Goal: Task Accomplishment & Management: Use online tool/utility

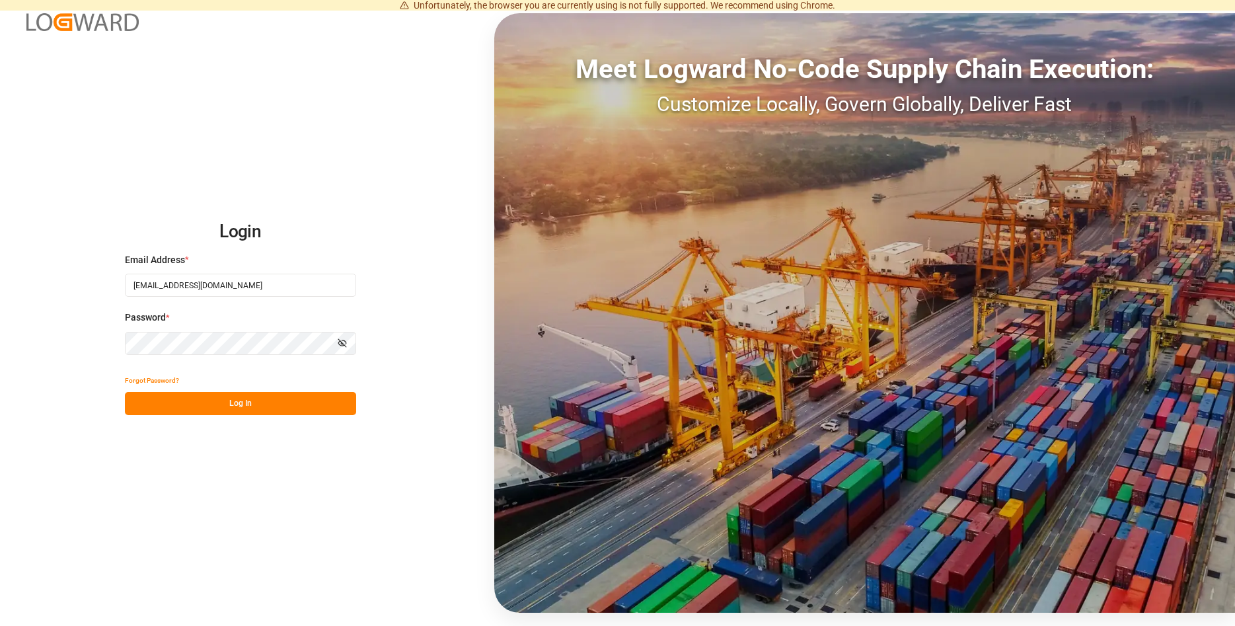
click at [274, 401] on button "Log In" at bounding box center [240, 403] width 231 height 23
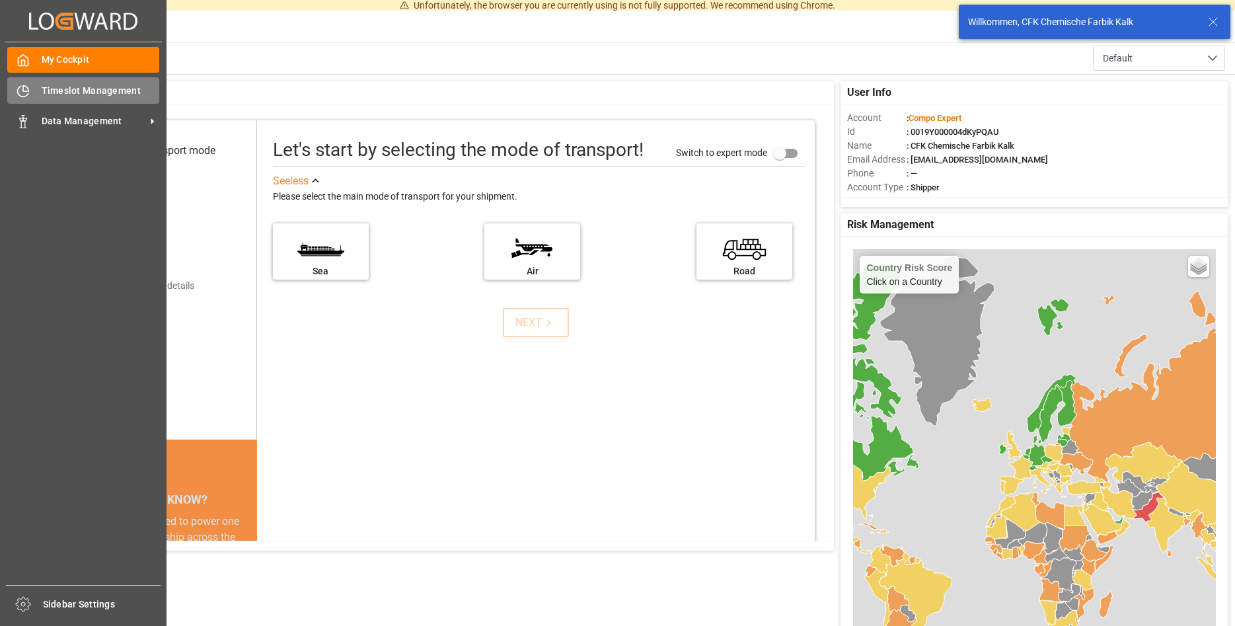
click at [78, 91] on span "Timeslot Management" at bounding box center [101, 91] width 118 height 14
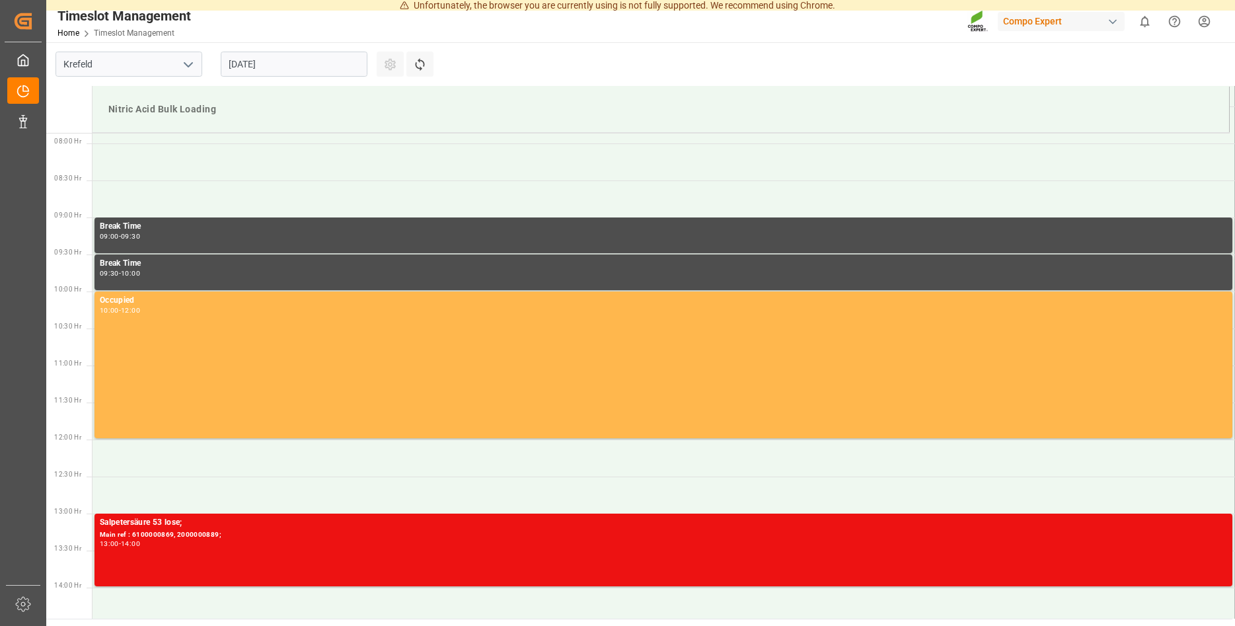
scroll to position [583, 0]
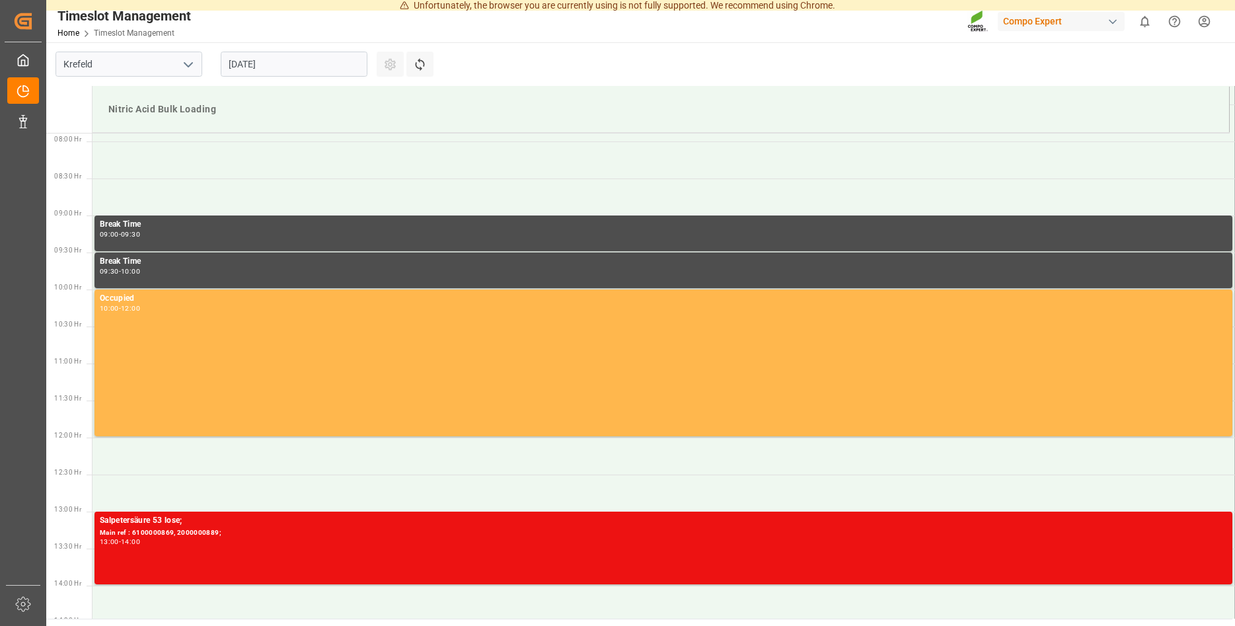
click at [251, 65] on input "[DATE]" at bounding box center [294, 64] width 147 height 25
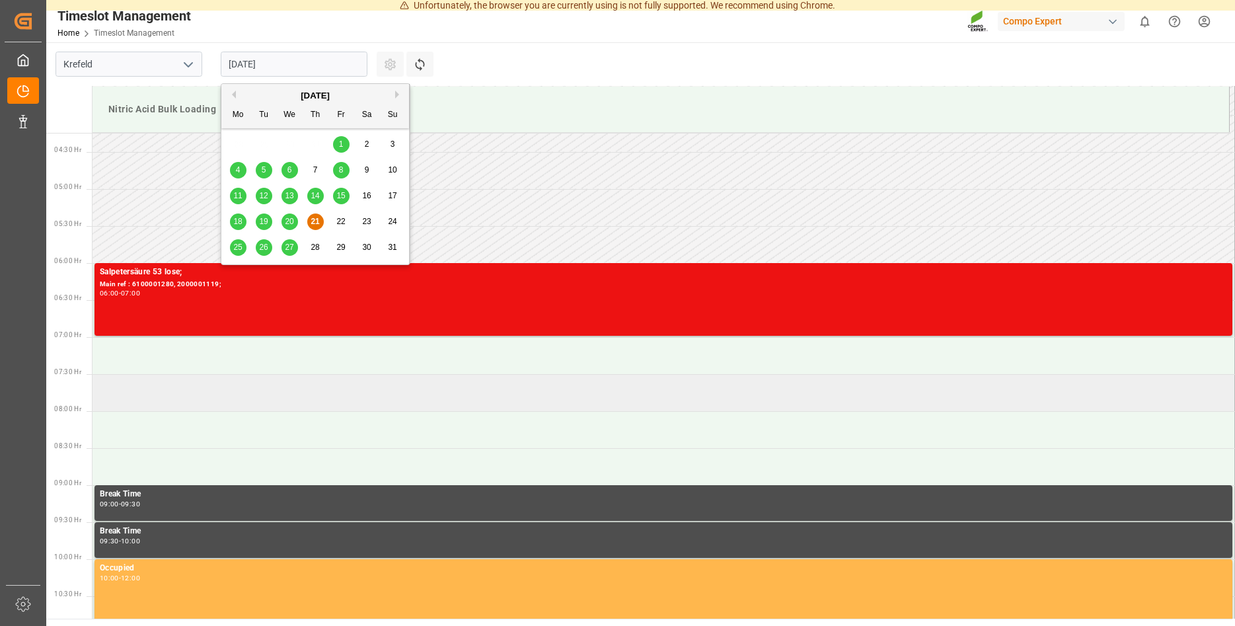
scroll to position [381, 0]
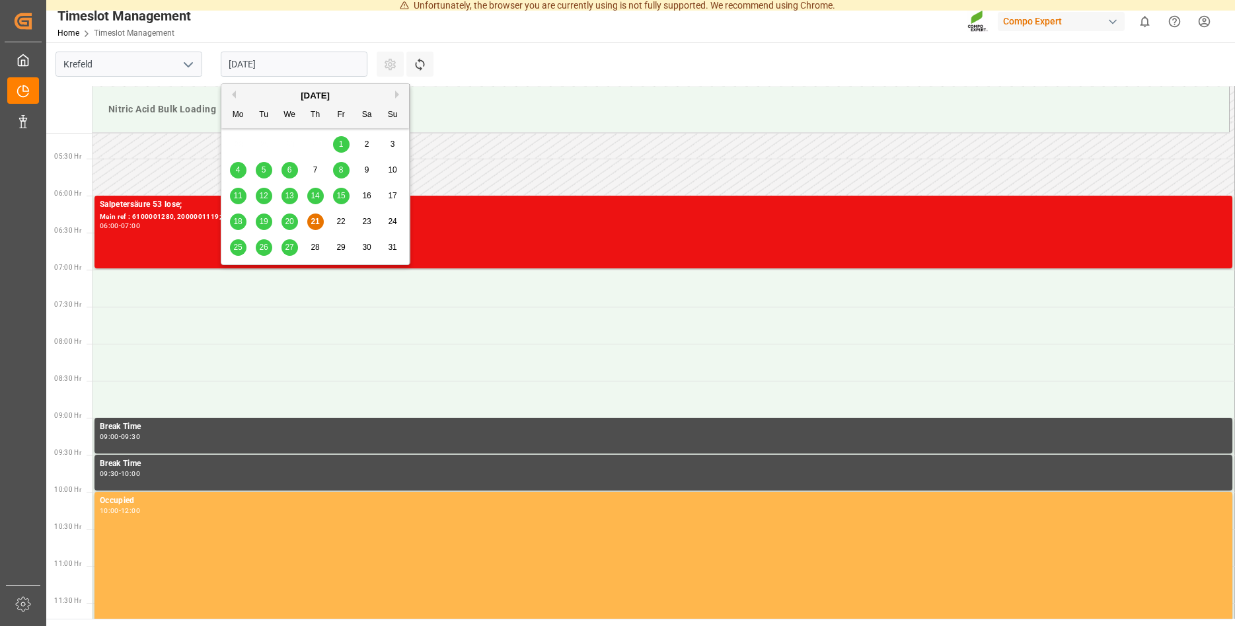
click at [316, 219] on span "21" at bounding box center [315, 221] width 9 height 9
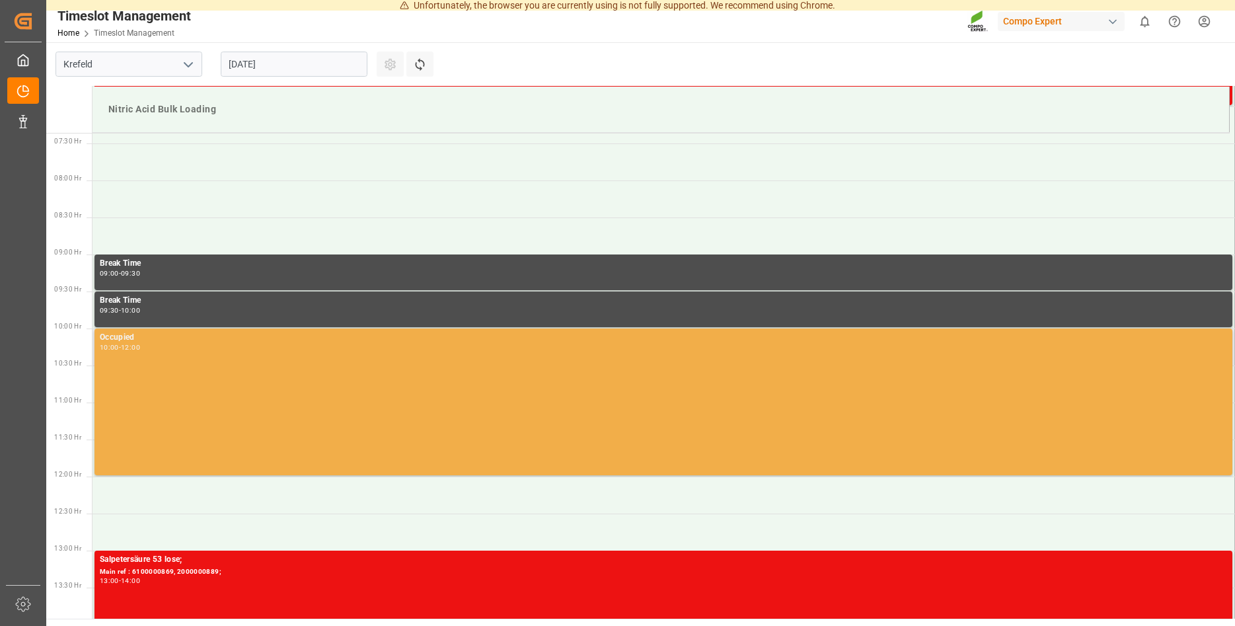
scroll to position [651, 0]
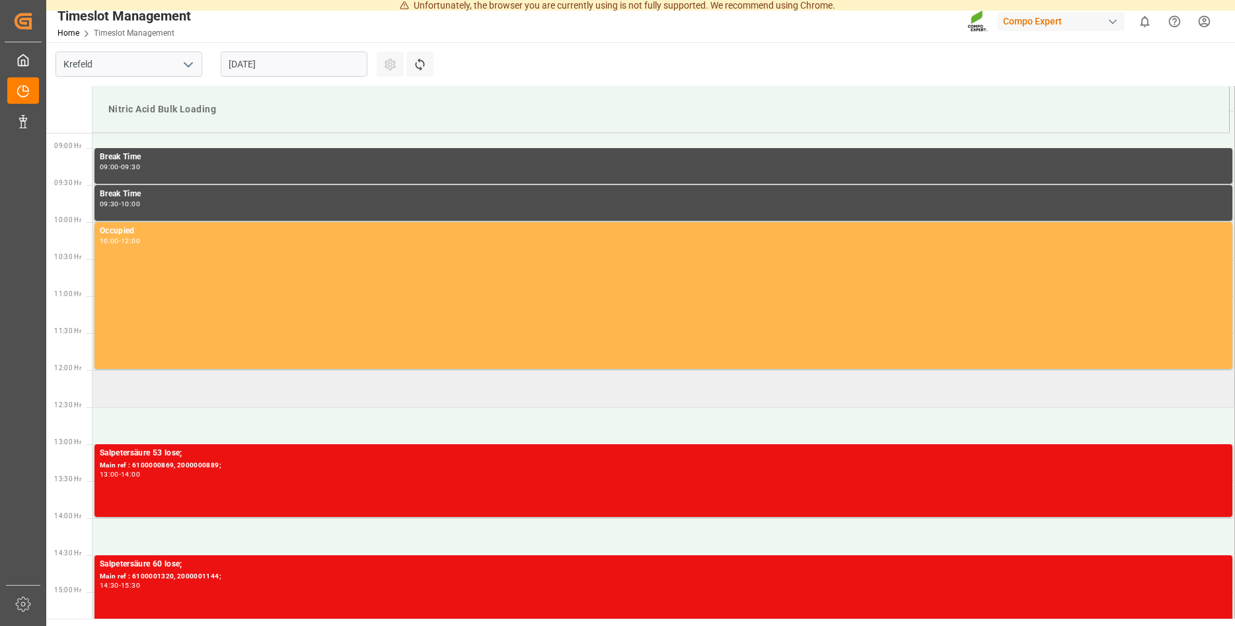
click at [114, 386] on td at bounding box center [664, 388] width 1142 height 37
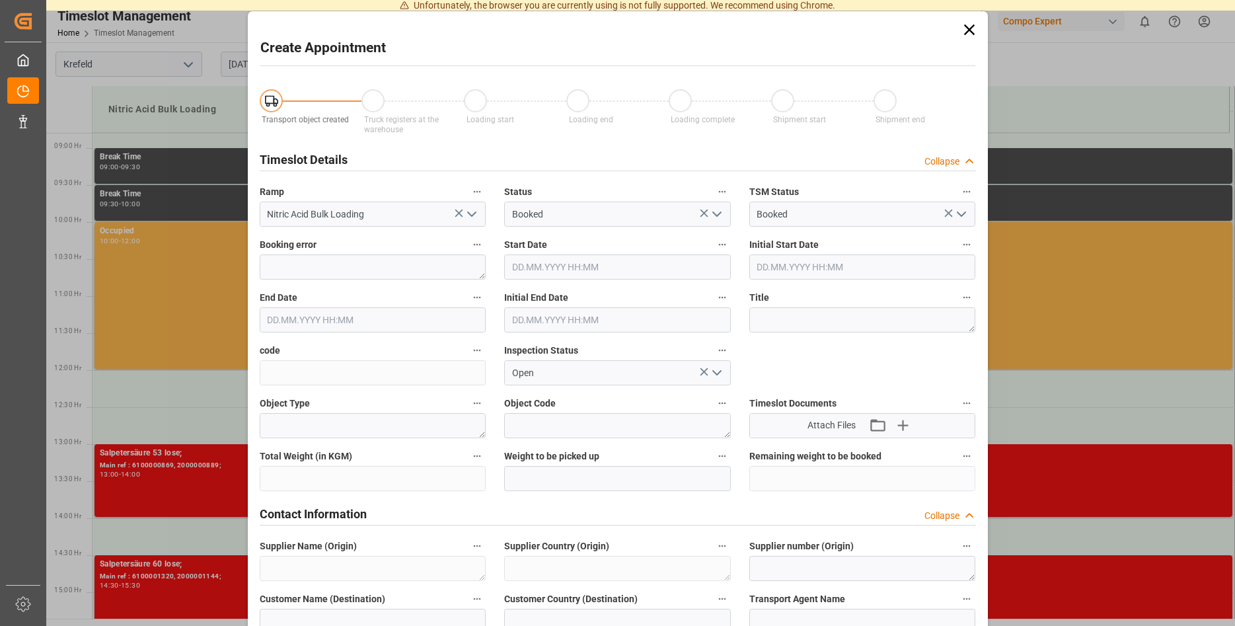
type input "Nitric Acid Bulk Loading"
type input "Booked"
type input "[DATE] 12:00"
type input "[DATE] 12:30"
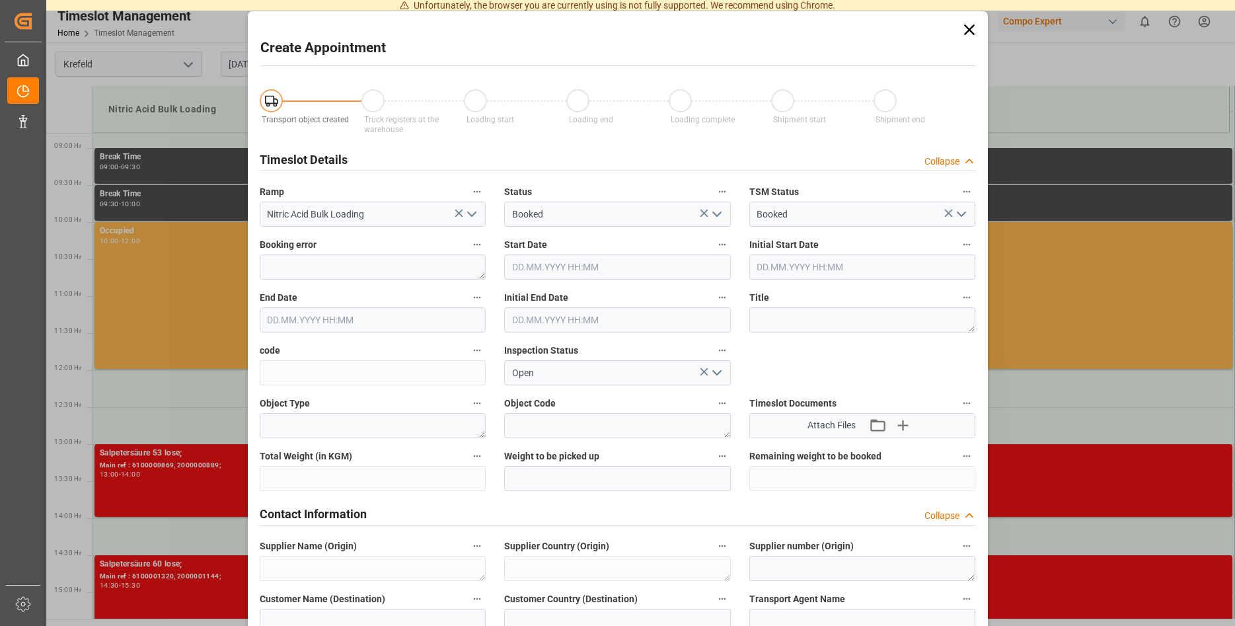
type input "Open"
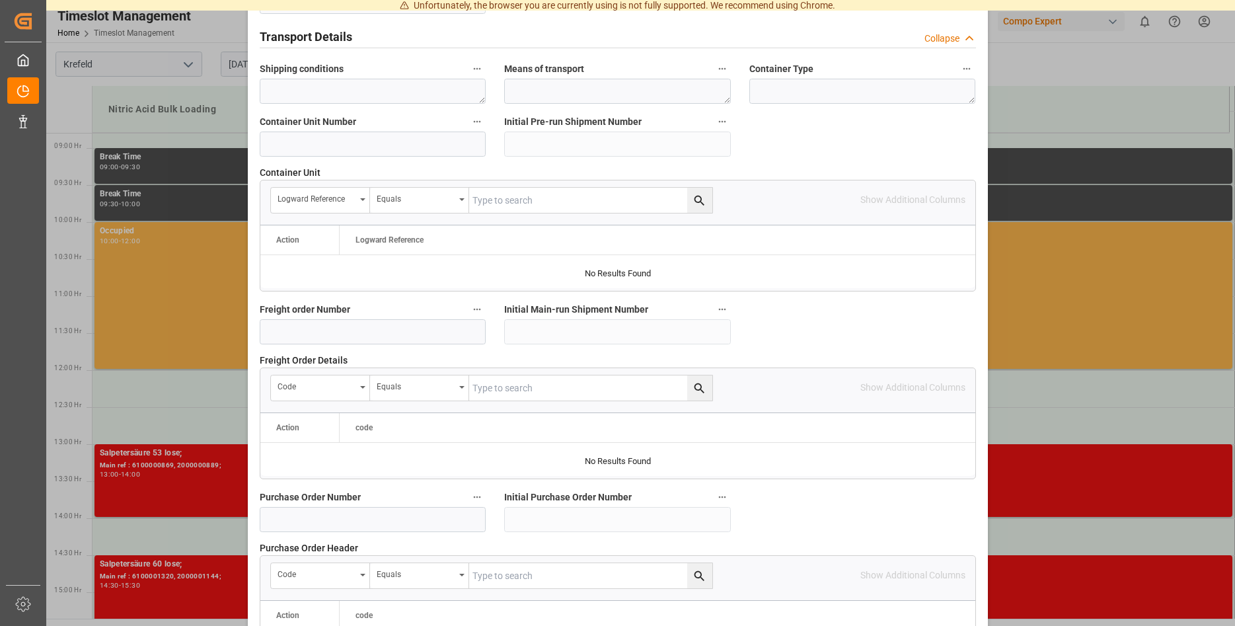
scroll to position [1078, 0]
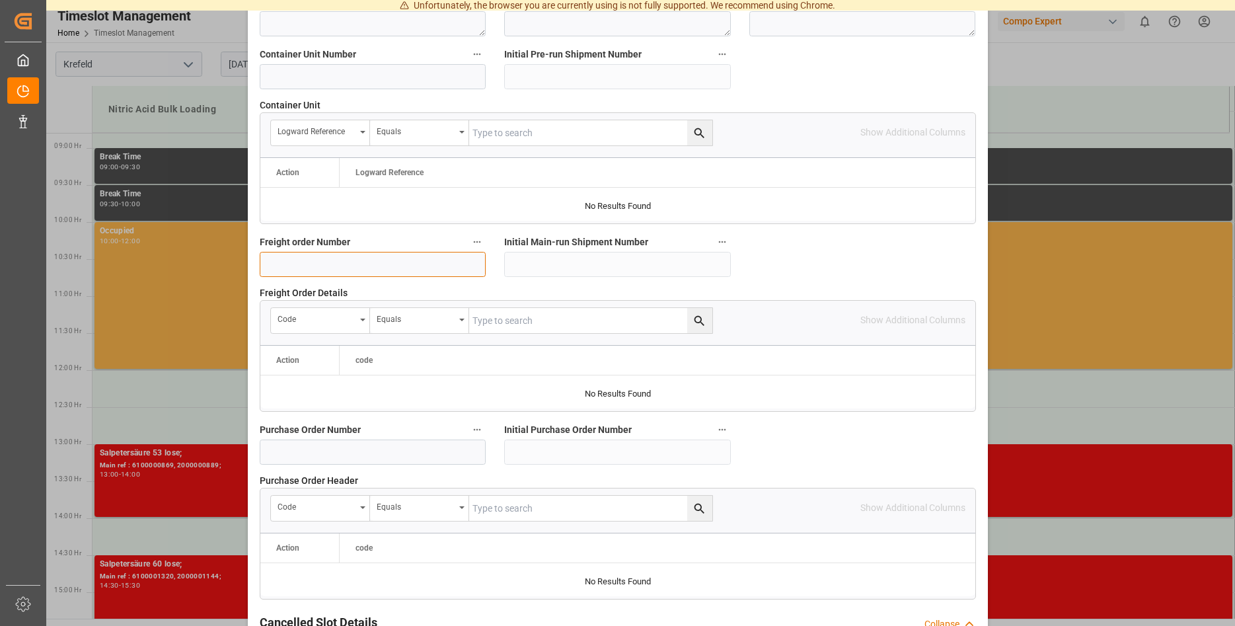
click at [337, 266] on input at bounding box center [373, 264] width 227 height 25
click at [293, 262] on input at bounding box center [373, 264] width 227 height 25
click at [291, 262] on input at bounding box center [373, 264] width 227 height 25
paste input "6100001197"
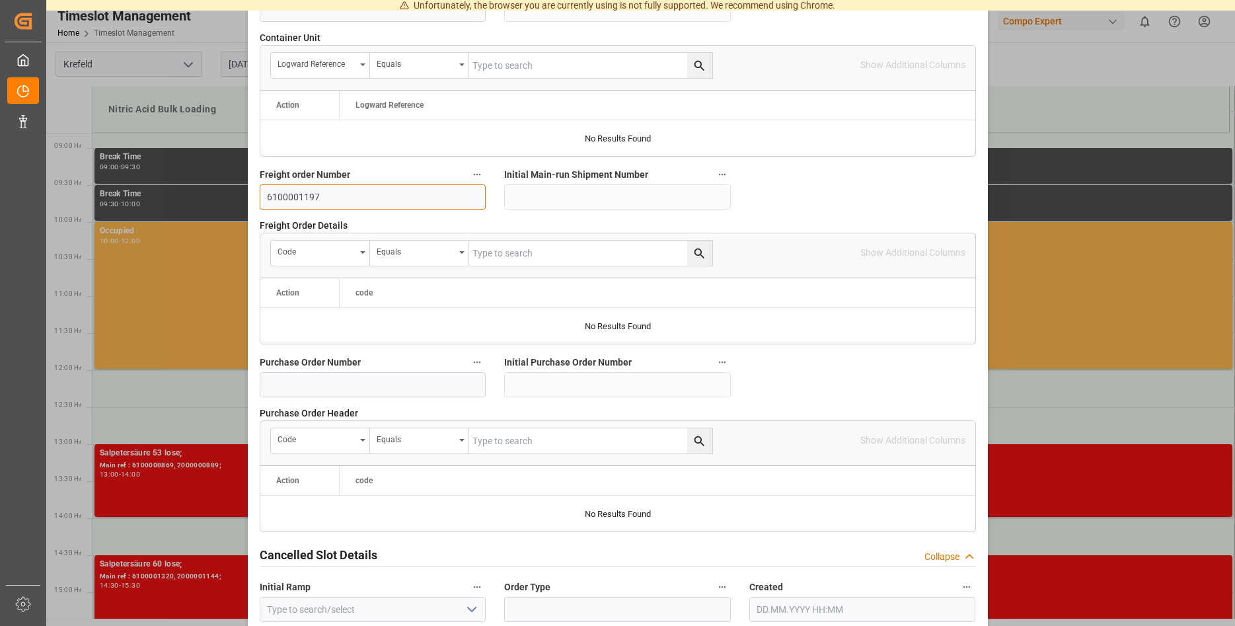
scroll to position [1209, 0]
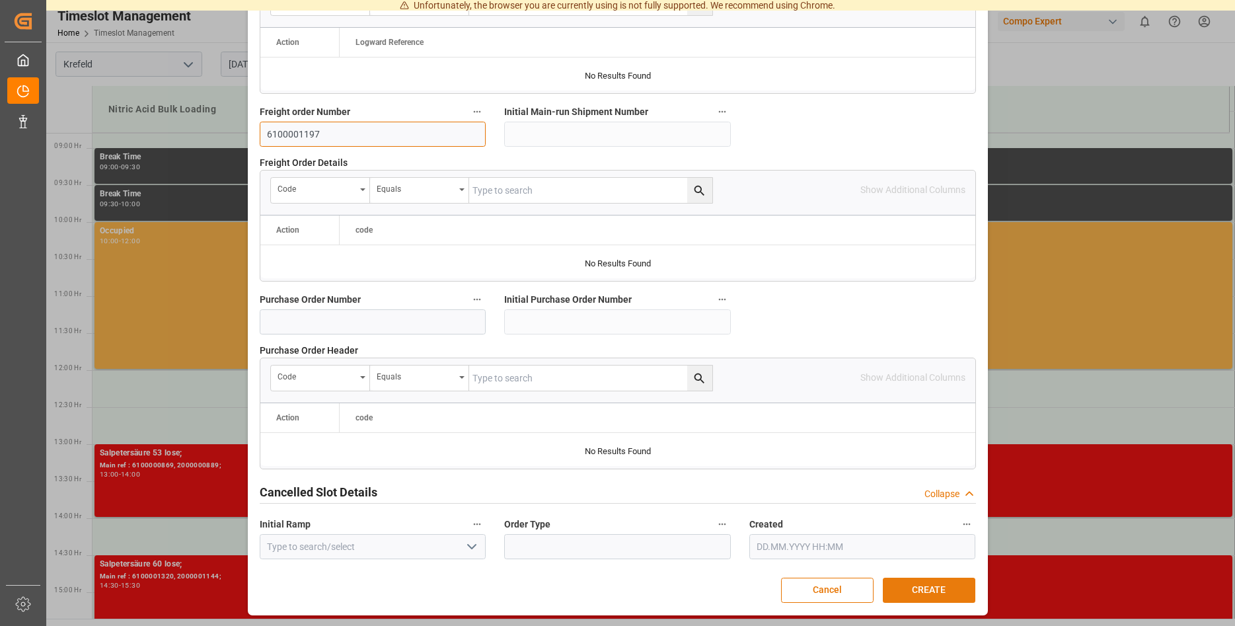
type input "6100001197"
click at [920, 591] on button "CREATE" at bounding box center [929, 589] width 93 height 25
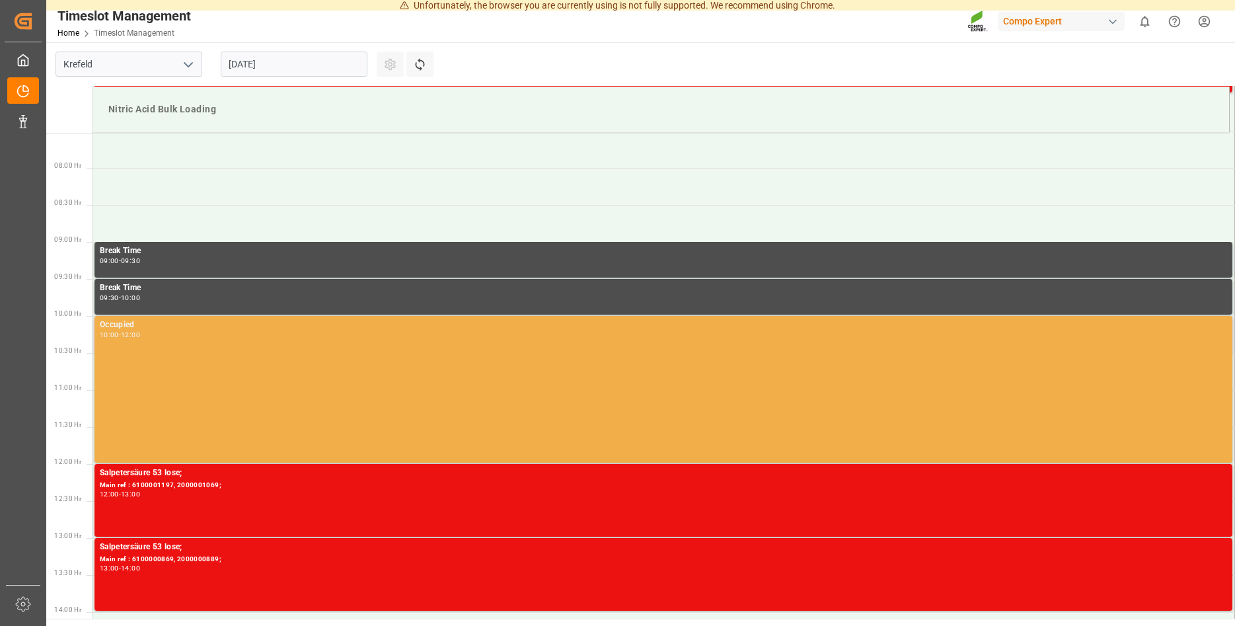
scroll to position [805, 0]
